Goal: Check status: Check status

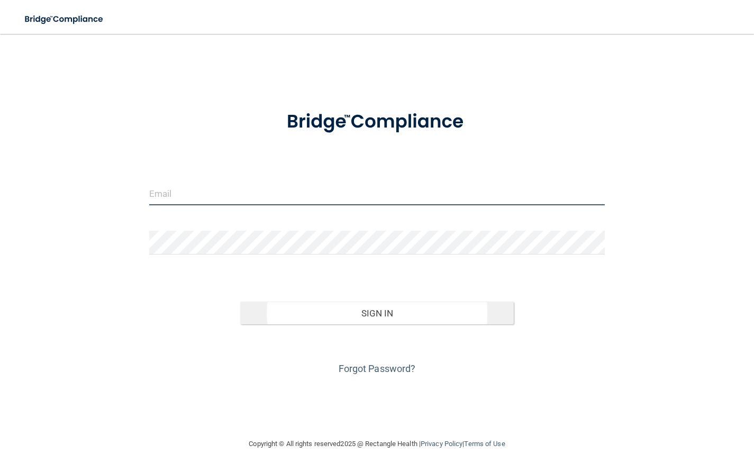
type input "[EMAIL_ADDRESS][DOMAIN_NAME]"
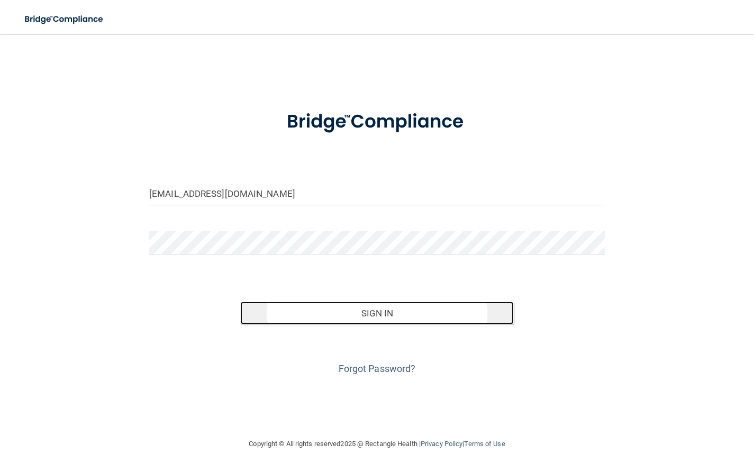
click at [361, 322] on button "Sign In" at bounding box center [376, 312] width 273 height 23
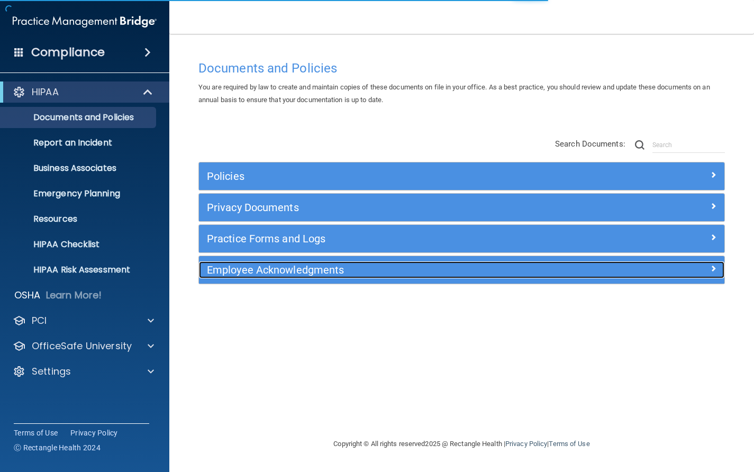
click at [313, 270] on h5 "Employee Acknowledgments" at bounding box center [396, 270] width 378 height 12
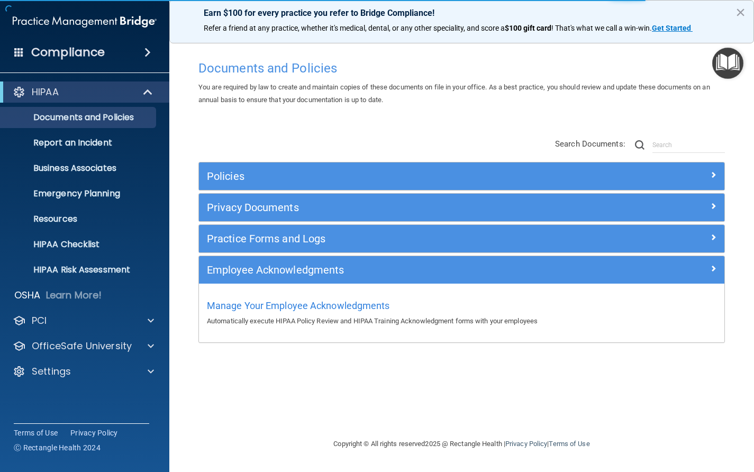
click at [322, 299] on div "Manage Your Employee Acknowledgments Automatically execute HIPAA Policy Review …" at bounding box center [461, 312] width 509 height 30
click at [322, 306] on span "Manage Your Employee Acknowledgments" at bounding box center [298, 305] width 183 height 11
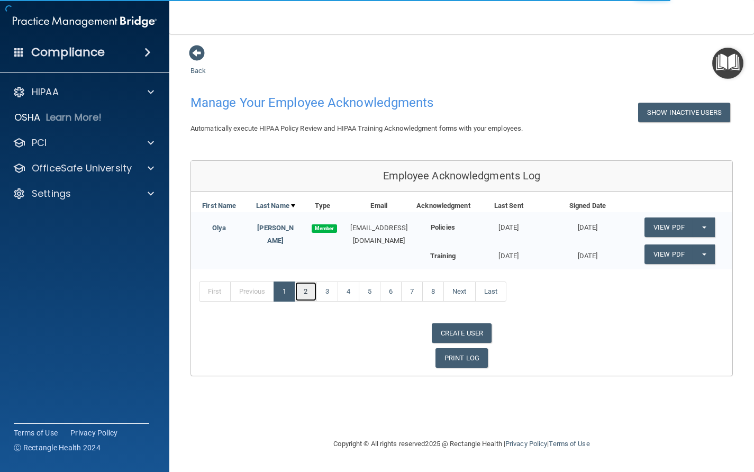
click at [314, 298] on link "2" at bounding box center [306, 291] width 22 height 20
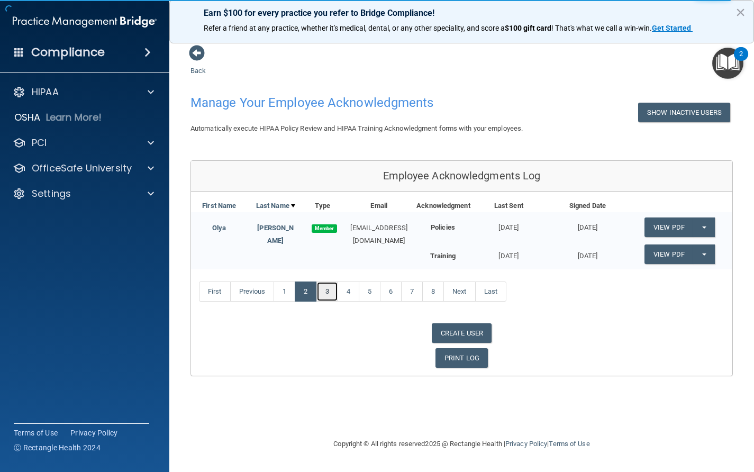
click at [331, 292] on link "3" at bounding box center [327, 291] width 22 height 20
click at [433, 292] on link "8" at bounding box center [433, 291] width 22 height 20
click at [261, 290] on link "Previous" at bounding box center [252, 291] width 44 height 20
click at [189, 71] on main "Back Manage Your Employee Acknowledgments Show Inactive Users Automatically exe…" at bounding box center [461, 253] width 584 height 438
click at [199, 73] on link "Back" at bounding box center [197, 64] width 15 height 21
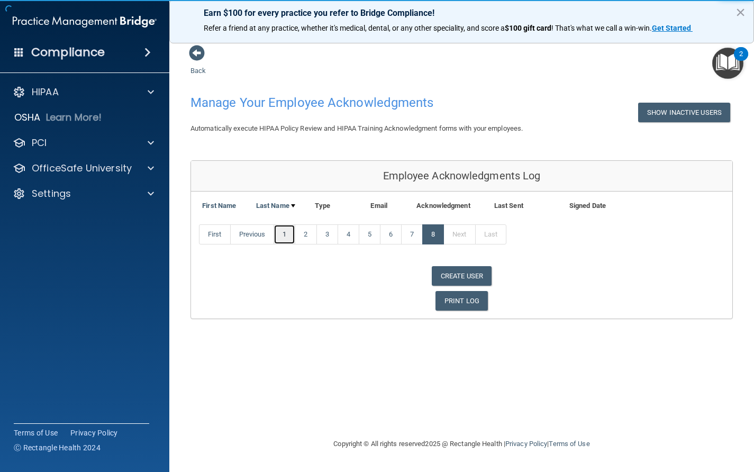
click at [293, 230] on link "1" at bounding box center [284, 234] width 22 height 20
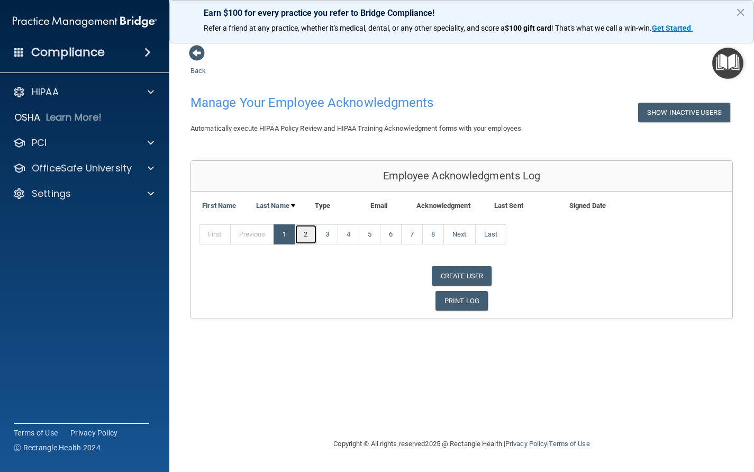
click at [307, 234] on link "2" at bounding box center [306, 234] width 22 height 20
click at [326, 234] on link "3" at bounding box center [327, 234] width 22 height 20
click at [350, 236] on link "4" at bounding box center [348, 234] width 22 height 20
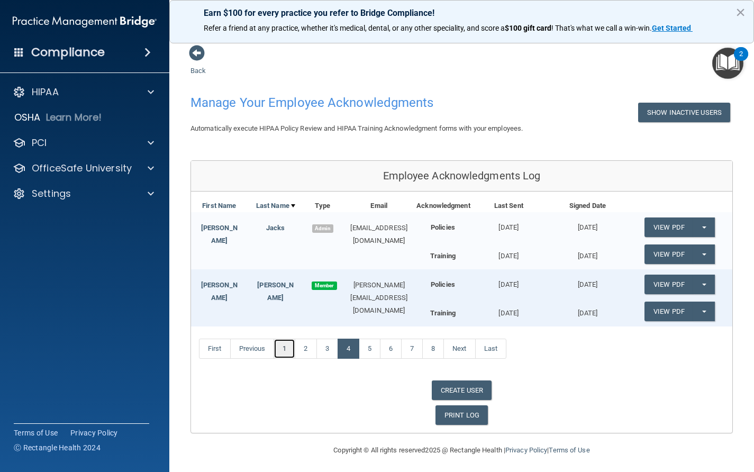
click at [289, 346] on link "1" at bounding box center [284, 349] width 22 height 20
click at [309, 349] on link "2" at bounding box center [306, 349] width 22 height 20
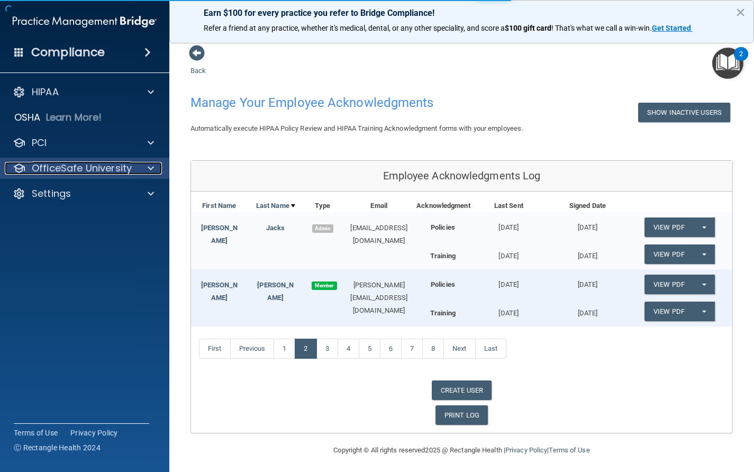
click at [148, 168] on span at bounding box center [151, 168] width 6 height 13
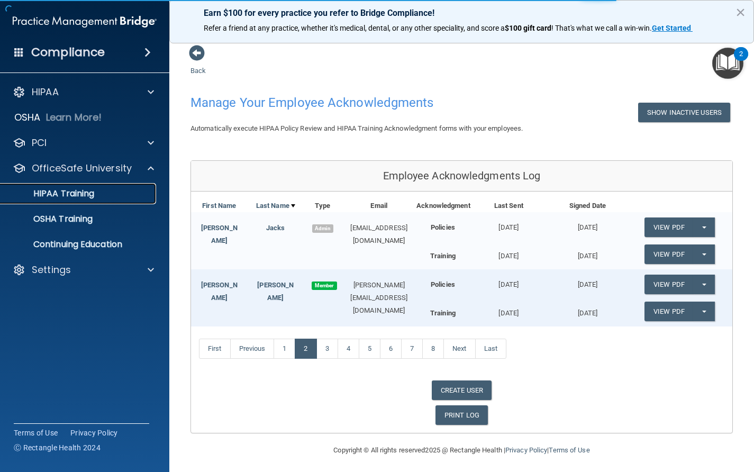
click at [76, 193] on p "HIPAA Training" at bounding box center [50, 193] width 87 height 11
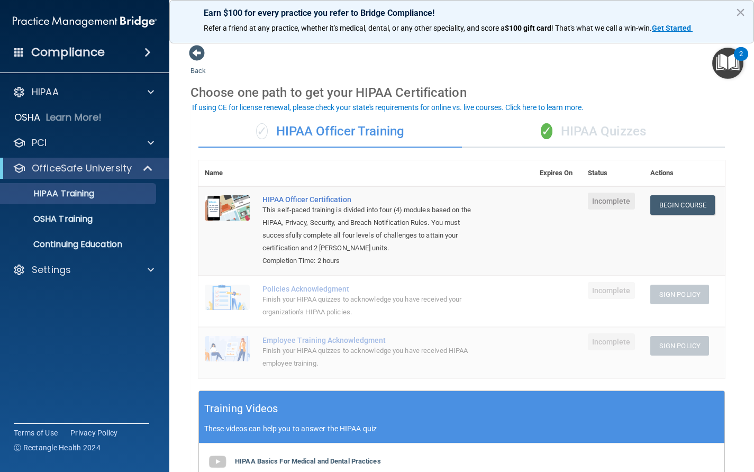
click at [572, 138] on div "✓ HIPAA Quizzes" at bounding box center [593, 132] width 263 height 32
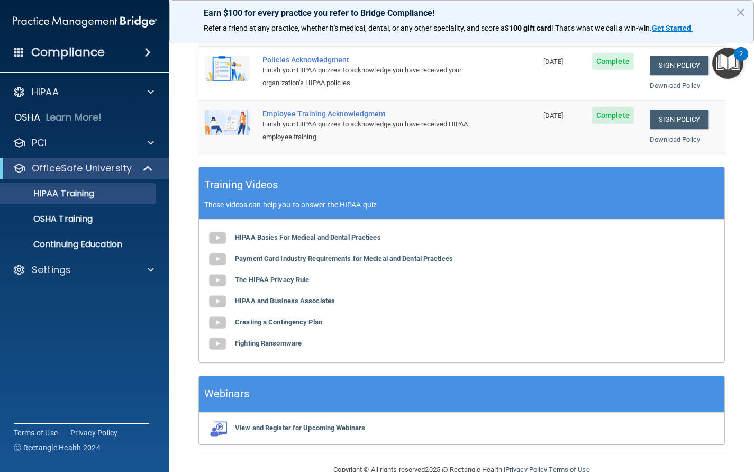
scroll to position [324, 0]
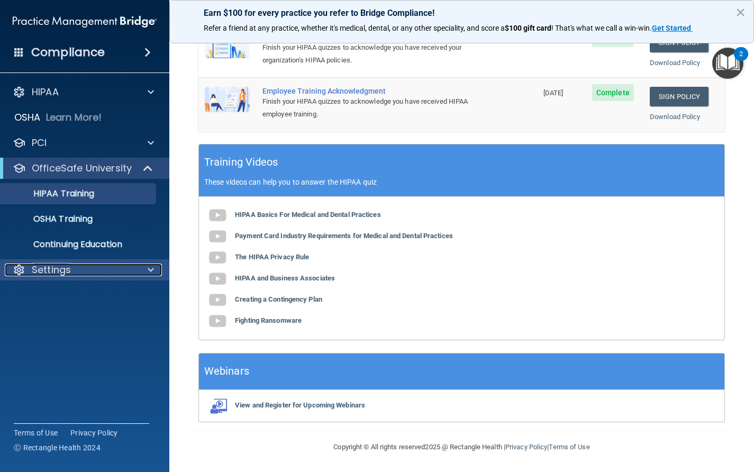
click at [150, 268] on span at bounding box center [151, 269] width 6 height 13
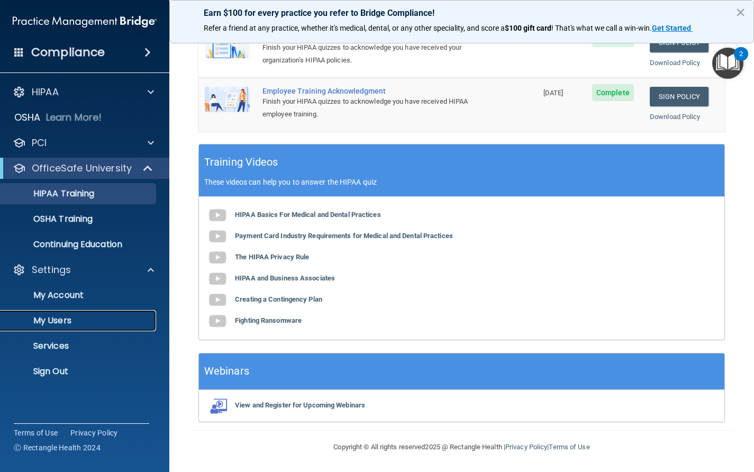
click at [53, 321] on p "My Users" at bounding box center [79, 320] width 144 height 11
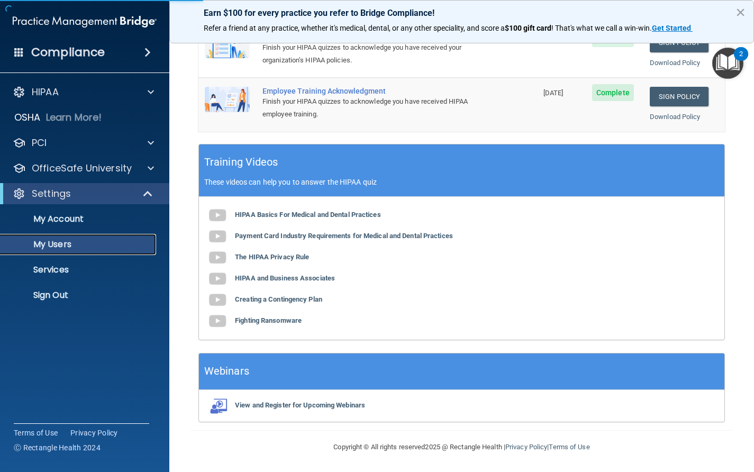
select select "20"
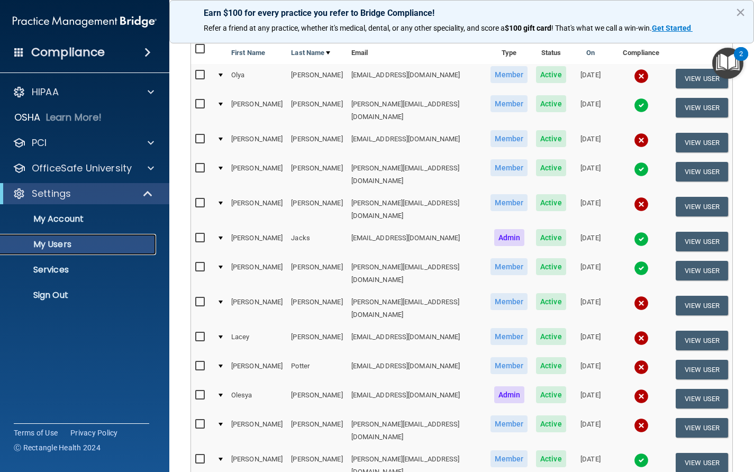
scroll to position [116, 0]
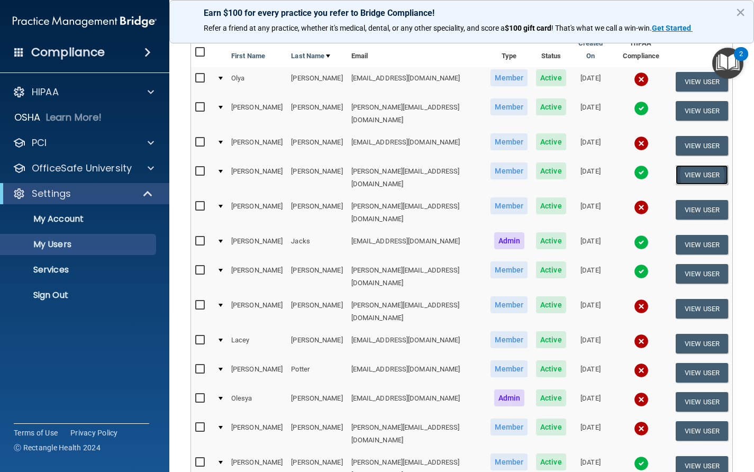
click at [699, 165] on button "View User" at bounding box center [701, 175] width 52 height 20
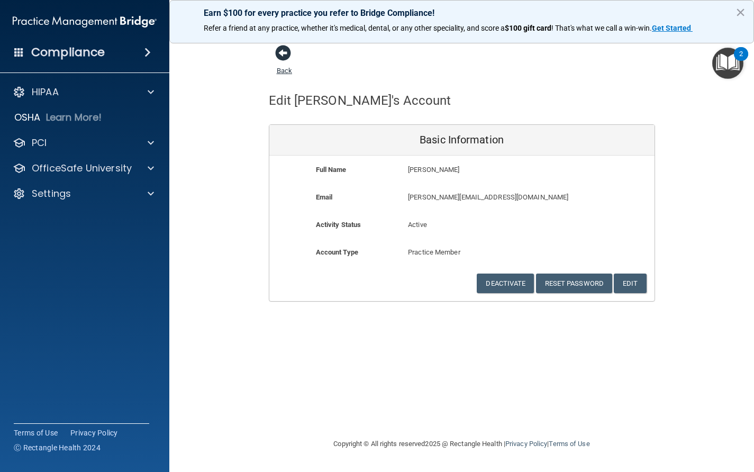
click at [285, 57] on span at bounding box center [283, 53] width 16 height 16
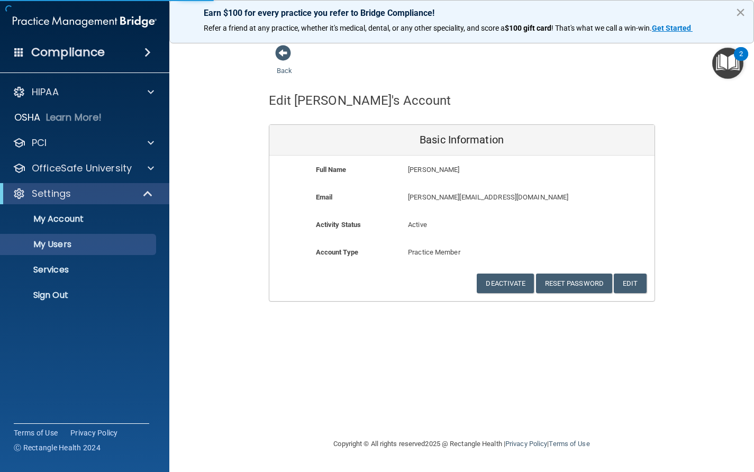
click at [740, 14] on button "×" at bounding box center [740, 12] width 10 height 17
select select "20"
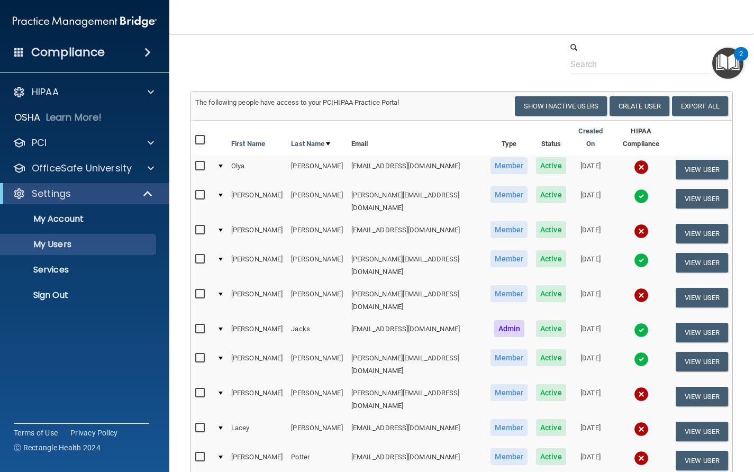
scroll to position [36, 0]
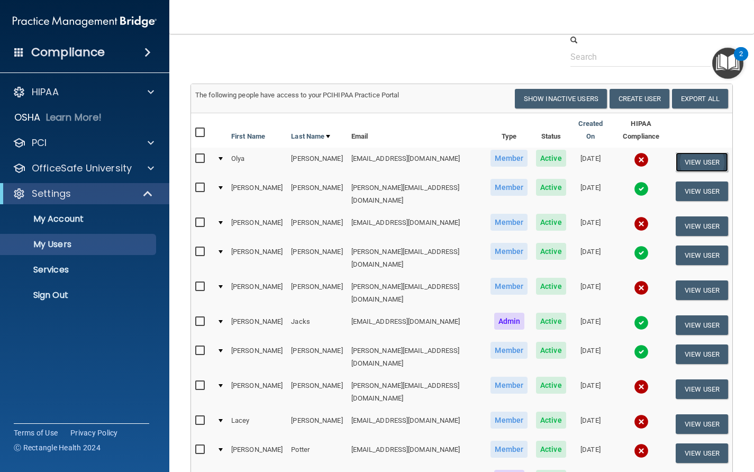
click at [710, 152] on button "View User" at bounding box center [701, 162] width 52 height 20
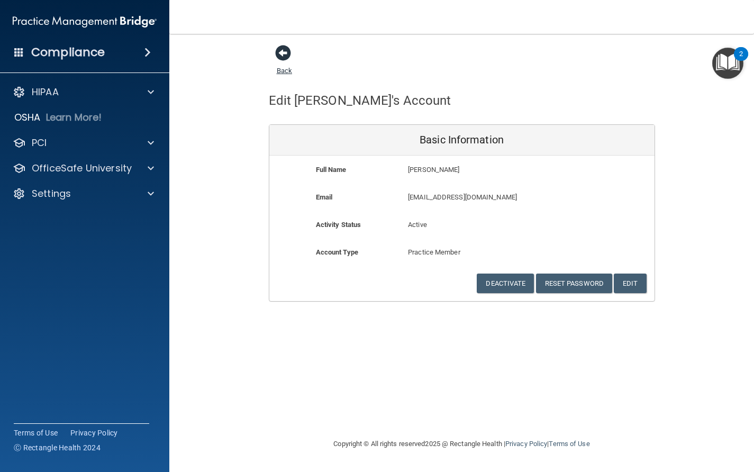
click at [280, 70] on link "Back" at bounding box center [284, 64] width 15 height 21
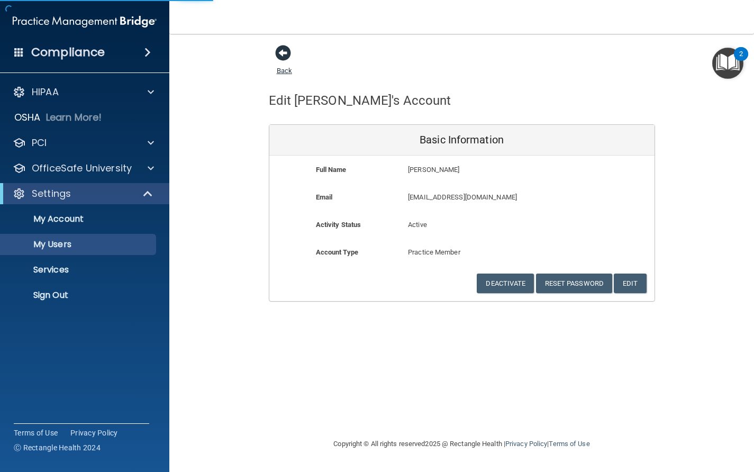
select select "20"
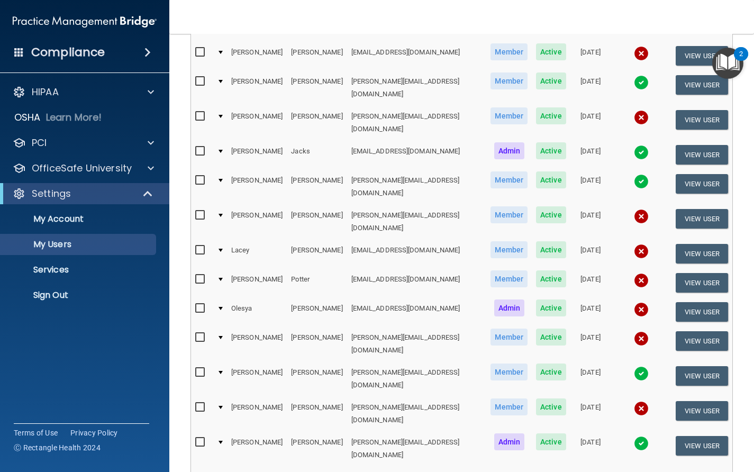
scroll to position [255, 0]
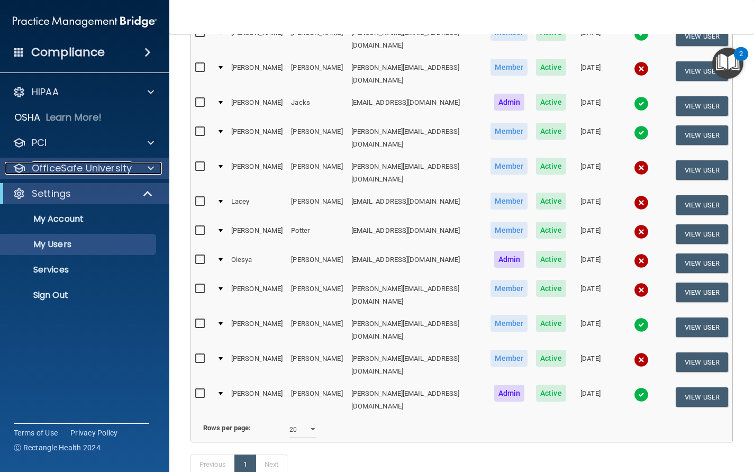
click at [150, 169] on span at bounding box center [151, 168] width 6 height 13
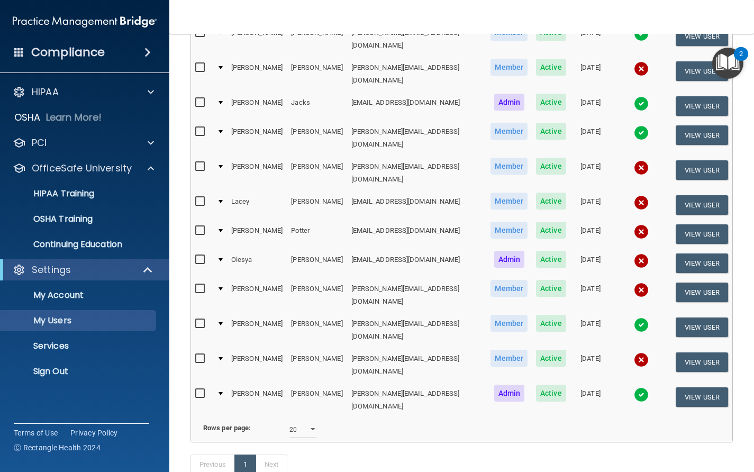
click at [634, 253] on img at bounding box center [641, 260] width 15 height 15
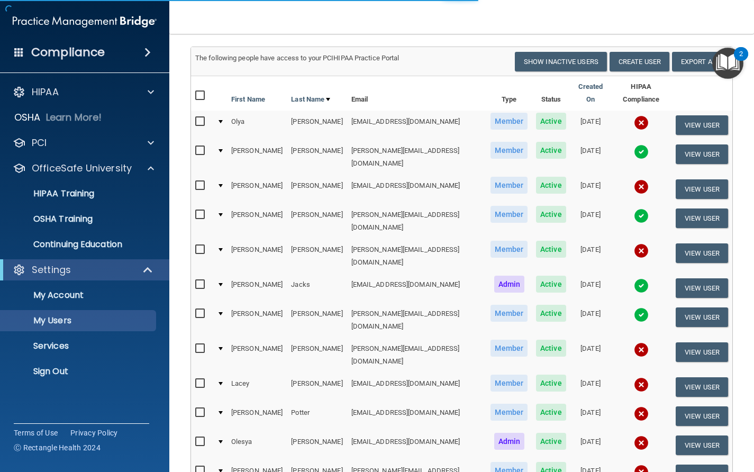
scroll to position [0, 0]
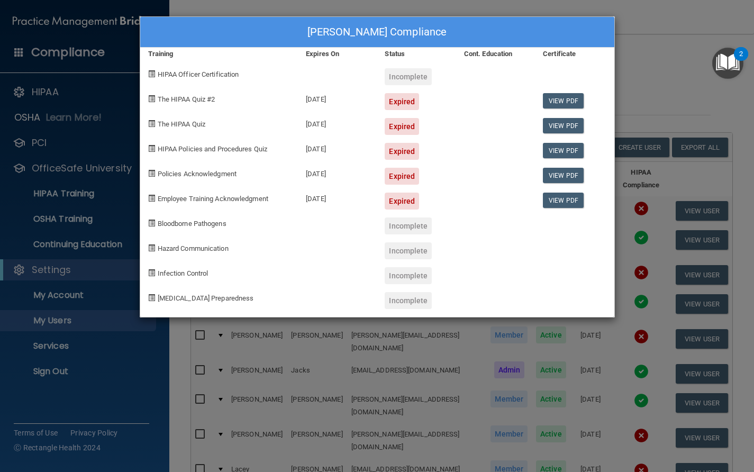
click at [663, 100] on div "Olesya Salathe's Compliance Training Expires On Status Cont. Education Certific…" at bounding box center [377, 236] width 754 height 472
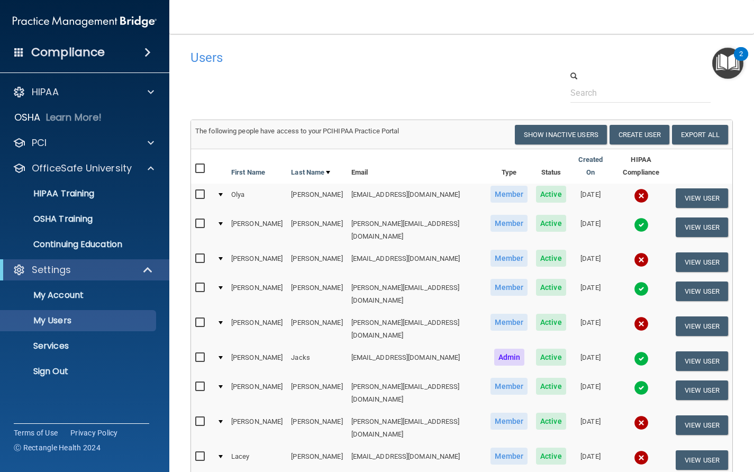
click at [634, 252] on img at bounding box center [641, 259] width 15 height 15
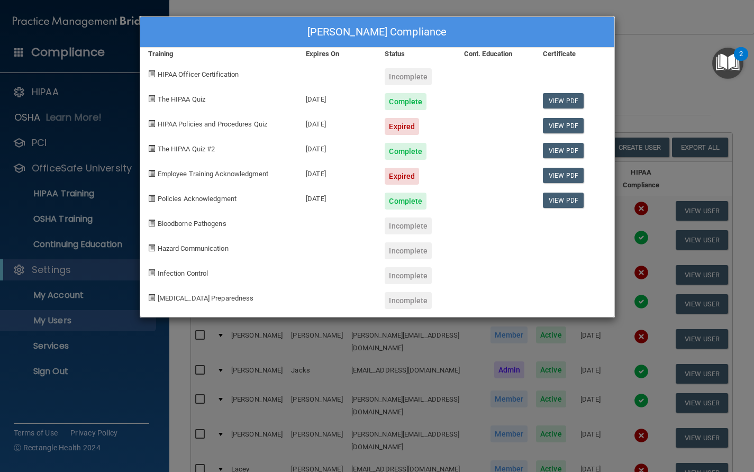
click at [624, 83] on div "Amanda Entze's Compliance Training Expires On Status Cont. Education Certificat…" at bounding box center [377, 236] width 754 height 472
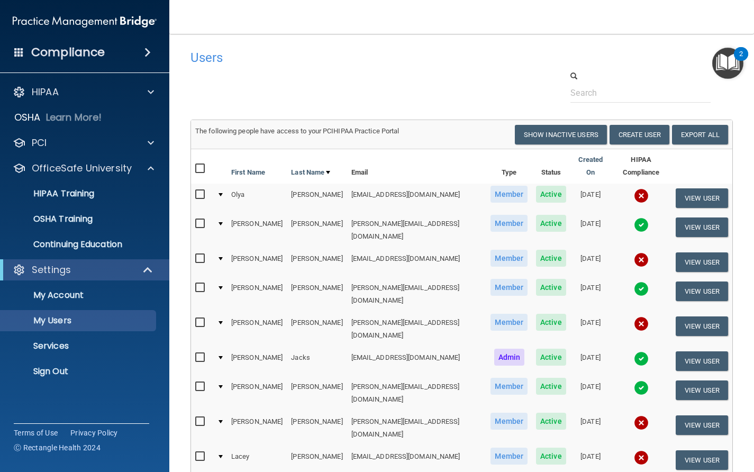
click at [634, 281] on img at bounding box center [641, 288] width 15 height 15
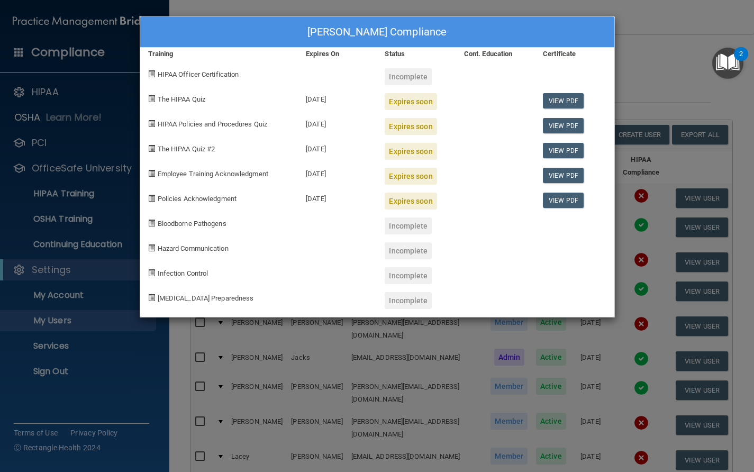
click at [640, 68] on div "Evelin Garcia's Compliance Training Expires On Status Cont. Education Certifica…" at bounding box center [377, 236] width 754 height 472
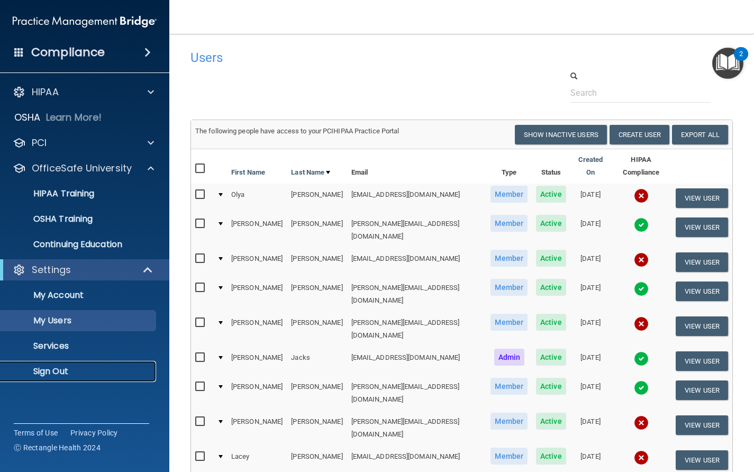
click at [44, 369] on p "Sign Out" at bounding box center [79, 371] width 144 height 11
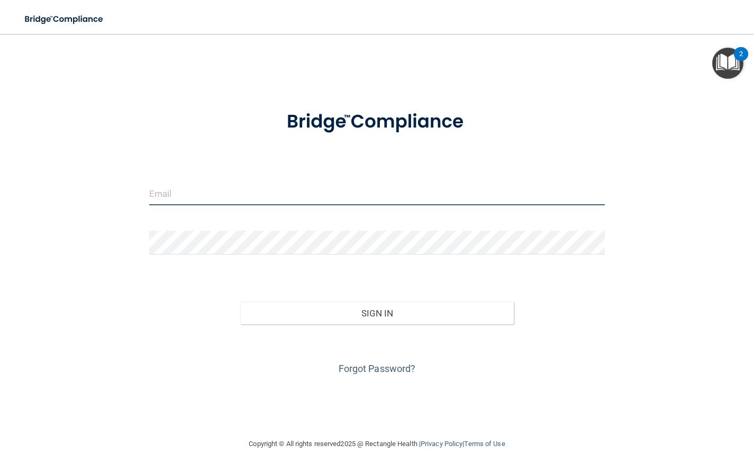
type input "[EMAIL_ADDRESS][DOMAIN_NAME]"
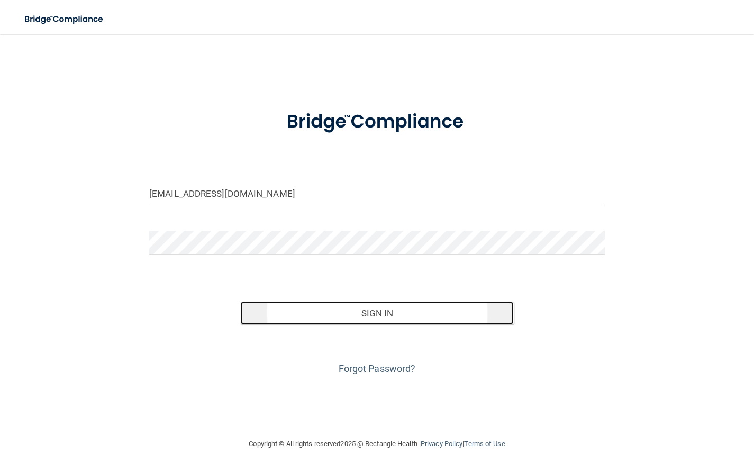
click at [380, 314] on button "Sign In" at bounding box center [376, 312] width 273 height 23
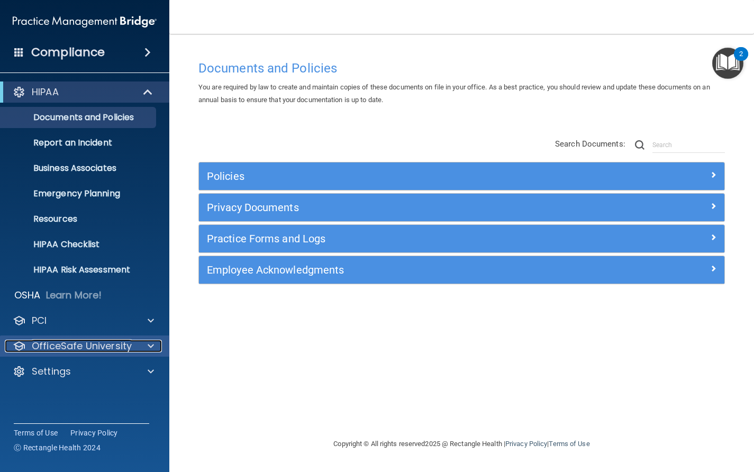
click at [143, 346] on div at bounding box center [149, 346] width 26 height 13
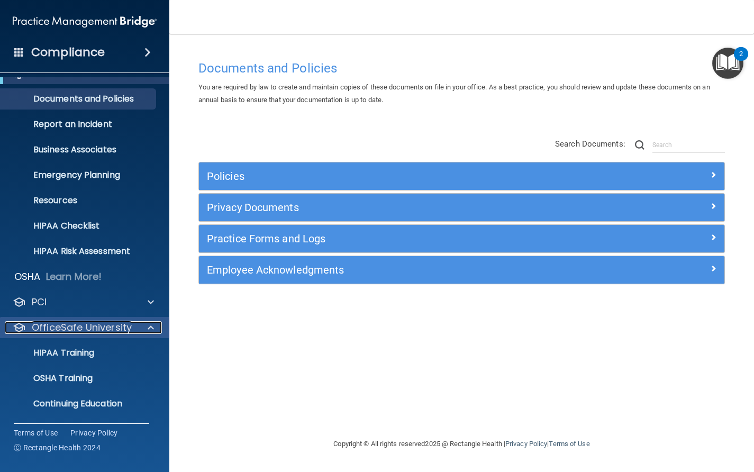
scroll to position [43, 0]
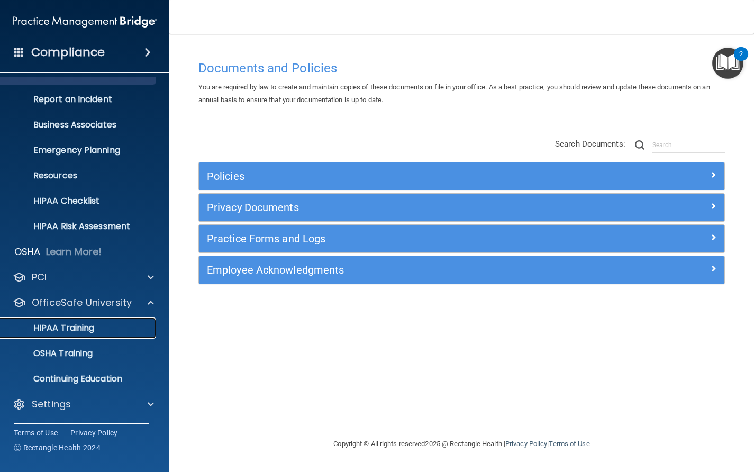
click at [61, 328] on p "HIPAA Training" at bounding box center [50, 328] width 87 height 11
